Goal: Book appointment/travel/reservation

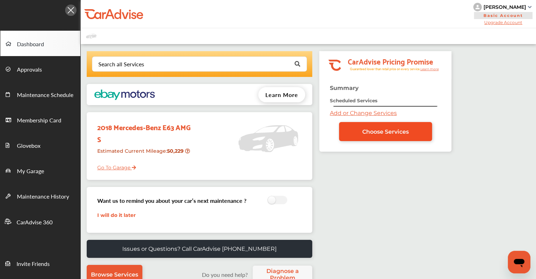
click at [362, 129] on span "Choose Services" at bounding box center [385, 131] width 47 height 7
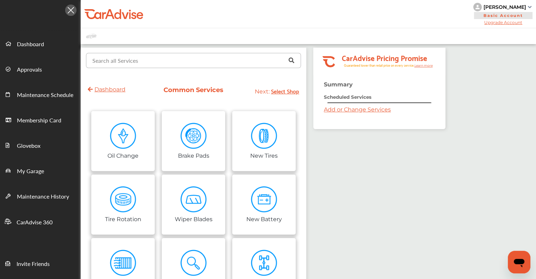
drag, startPoint x: 222, startPoint y: 62, endPoint x: 227, endPoint y: 61, distance: 5.0
click at [222, 62] on input "text" at bounding box center [192, 60] width 210 height 14
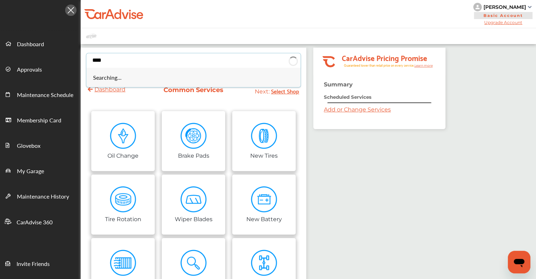
type input "****"
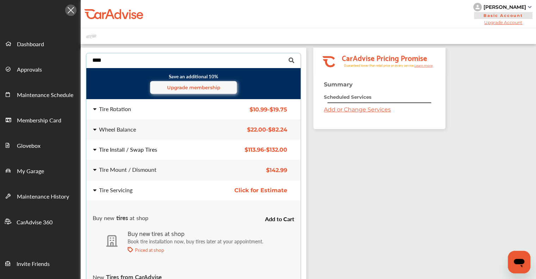
click at [181, 148] on div "Tire Install / Swap Tires" at bounding box center [149, 150] width 113 height 6
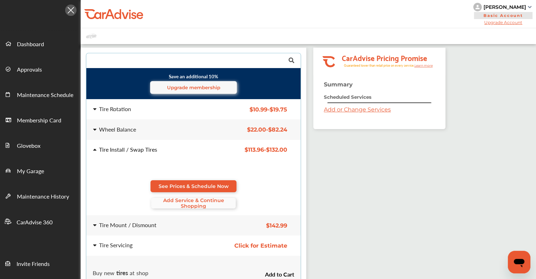
click at [185, 200] on span "Add Service & Continue Shopping" at bounding box center [193, 202] width 85 height 11
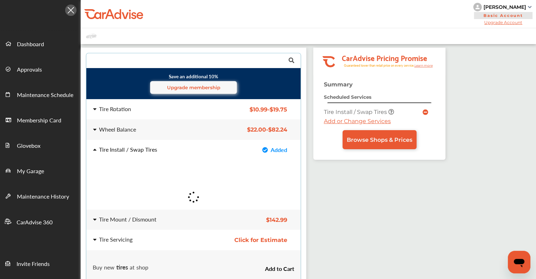
click at [147, 62] on input "text" at bounding box center [192, 60] width 210 height 14
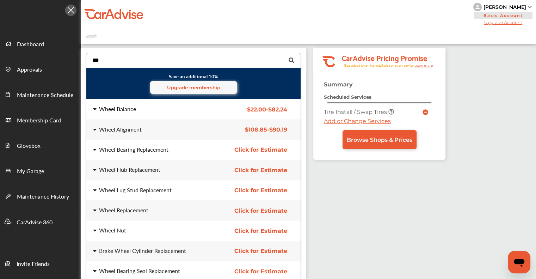
type input "***"
click at [136, 113] on div "Wheel Balance $22.00 - $82.24 Wheel Balance $22.00 - $82.24" at bounding box center [194, 109] width 226 height 20
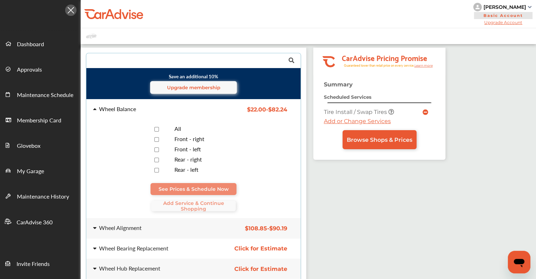
click at [177, 128] on span "All" at bounding box center [177, 128] width 7 height 8
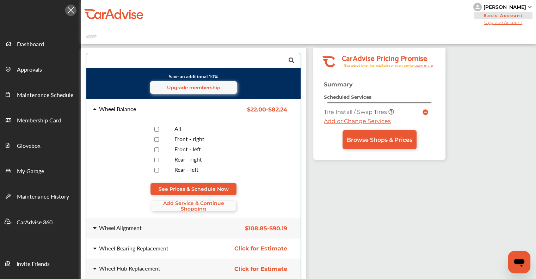
click at [186, 212] on div "Wheel Balance $22.00 - $82.24 Wheel Balance $22.00 - $82.24 All Front - right F…" at bounding box center [194, 158] width 226 height 118
click at [191, 205] on span "Add Service & Continue Shopping" at bounding box center [193, 205] width 85 height 11
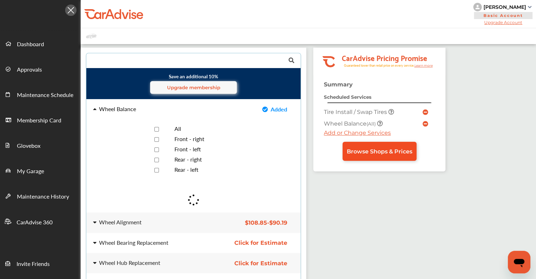
click at [368, 151] on span "Browse Shops & Prices" at bounding box center [380, 151] width 66 height 7
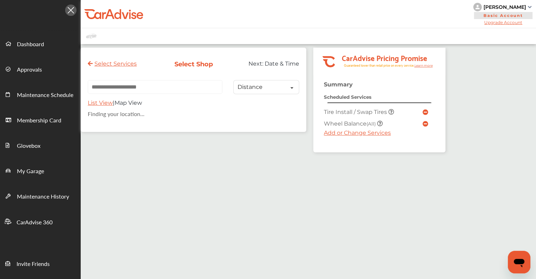
click at [183, 86] on input "text" at bounding box center [155, 87] width 135 height 14
paste input "**********"
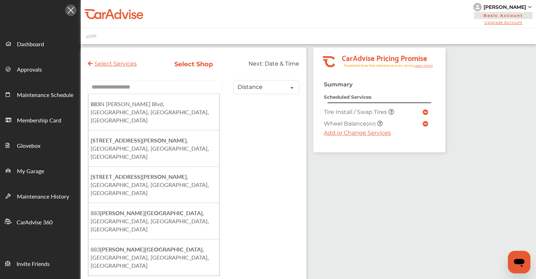
click at [185, 88] on input "**********" at bounding box center [155, 87] width 135 height 14
click at [179, 104] on span "[STREET_ADDRESS][PERSON_NAME]" at bounding box center [150, 112] width 118 height 24
type input "**********"
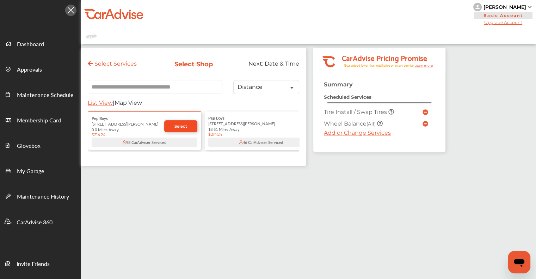
click at [167, 125] on link "Select" at bounding box center [180, 126] width 33 height 12
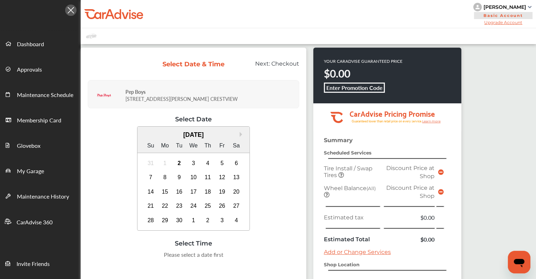
click at [172, 160] on div "31 1 2 3 4 5 6" at bounding box center [193, 163] width 100 height 14
click at [177, 159] on div "2" at bounding box center [179, 163] width 11 height 11
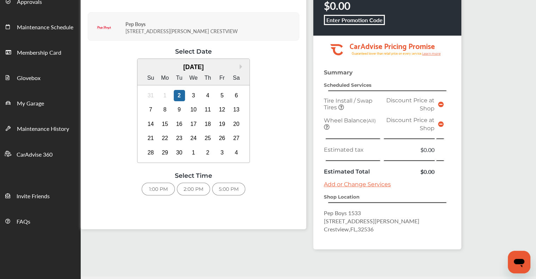
scroll to position [70, 0]
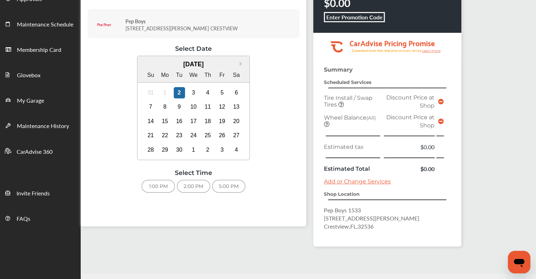
click at [161, 187] on div "1:00 PM" at bounding box center [158, 186] width 33 height 13
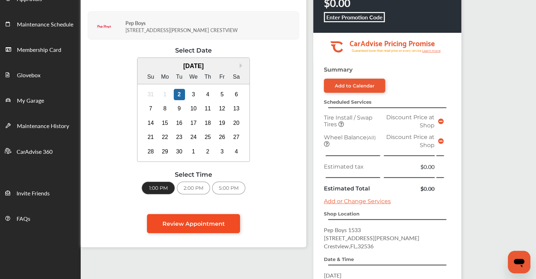
click at [205, 221] on span "Review Appointment" at bounding box center [193, 223] width 62 height 7
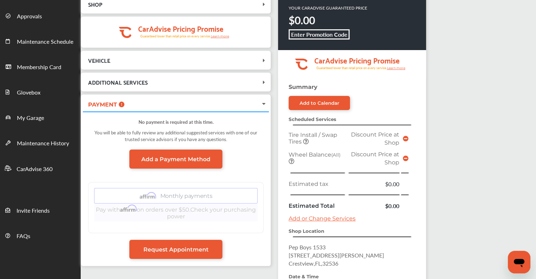
scroll to position [159, 0]
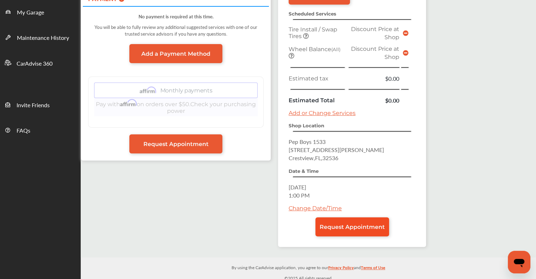
click at [366, 223] on span "Request Appointment" at bounding box center [352, 226] width 65 height 7
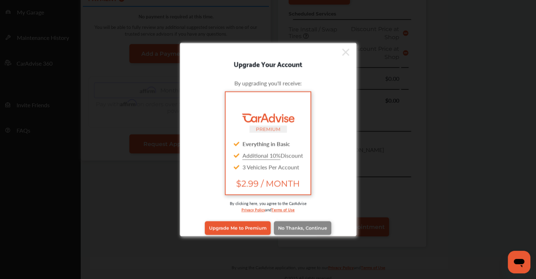
click at [324, 227] on link "No Thanks, Continue" at bounding box center [302, 227] width 57 height 13
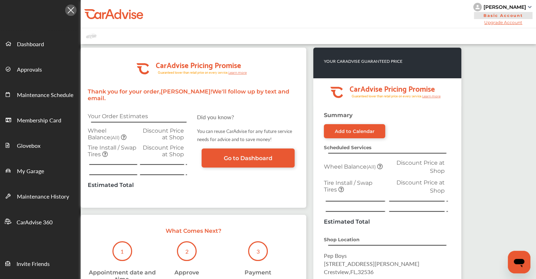
click at [521, 4] on div "[PERSON_NAME]" at bounding box center [503, 7] width 60 height 8
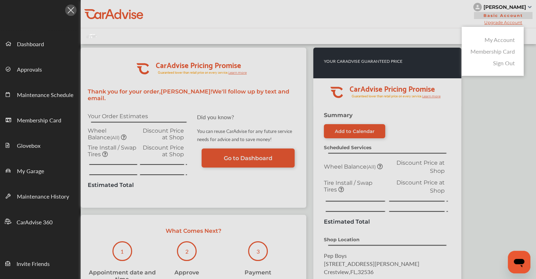
click at [496, 52] on link "Membership Card" at bounding box center [493, 51] width 44 height 8
